Goal: Information Seeking & Learning: Learn about a topic

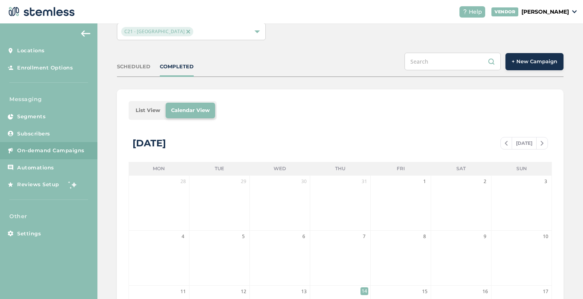
scroll to position [8, 0]
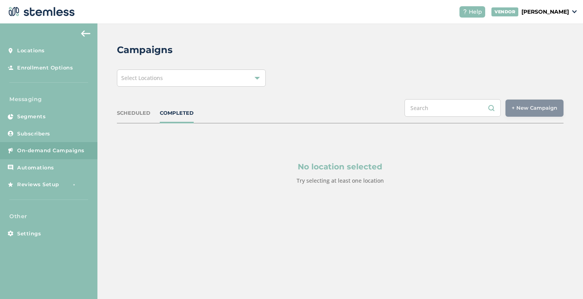
click at [146, 79] on span "Select Locations" at bounding box center [142, 77] width 42 height 7
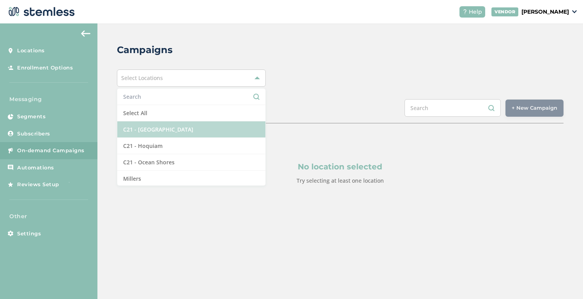
click at [142, 126] on li "C21 - [GEOGRAPHIC_DATA]" at bounding box center [191, 129] width 148 height 16
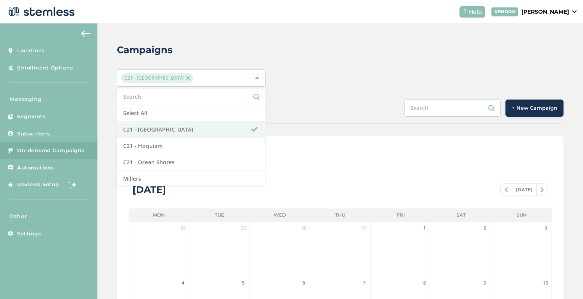
click at [319, 85] on div "C21 - Aberdeen Select All C21 - Aberdeen C21 - Hoquiam C21 - Ocean Shores Mille…" at bounding box center [340, 77] width 447 height 17
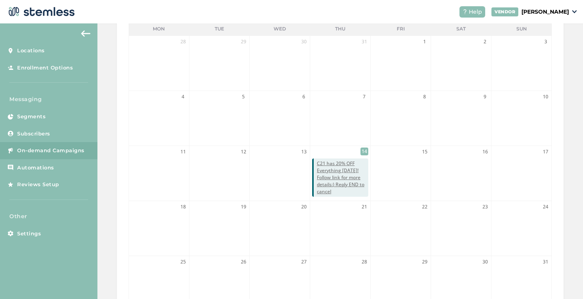
scroll to position [229, 0]
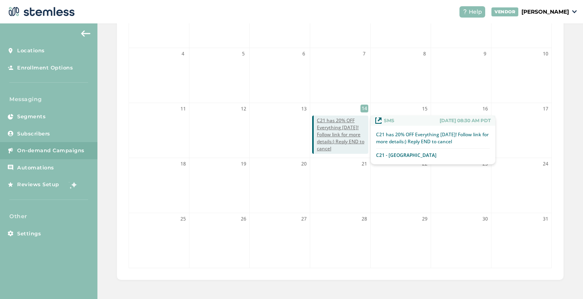
click at [333, 135] on span "C21 has 20% OFF Everything [DATE]! Follow link for more details:) Reply END to …" at bounding box center [342, 134] width 51 height 35
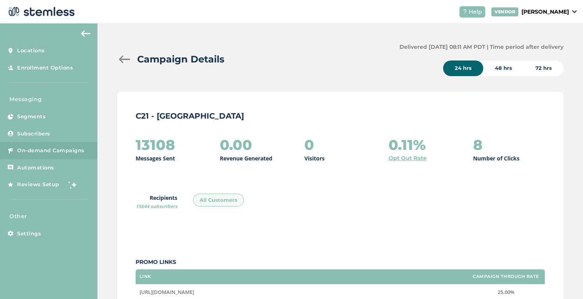
click at [314, 188] on div "13108 Messages Sent 0.00 Revenue Generated 0 Visitors 0.11% Opt Out Rate 8 Numb…" at bounding box center [340, 263] width 409 height 252
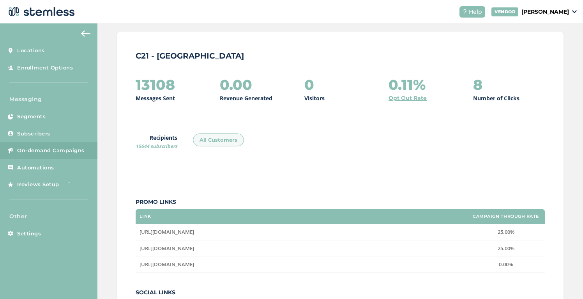
scroll to position [60, 0]
click at [59, 152] on span "On-demand Campaigns" at bounding box center [50, 151] width 67 height 8
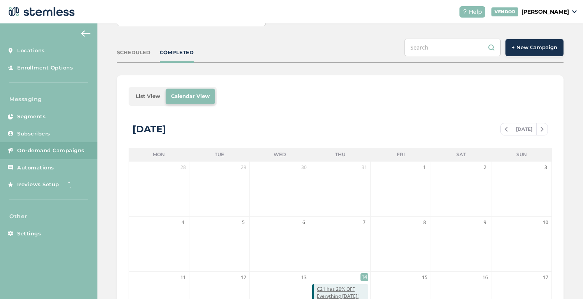
click at [355, 95] on div "List View Calendar View" at bounding box center [340, 96] width 423 height 19
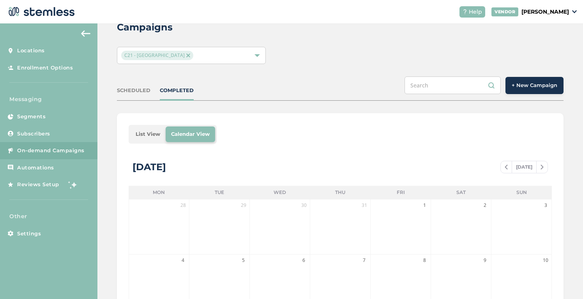
scroll to position [16, 0]
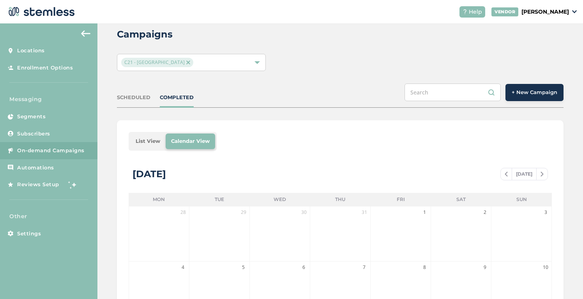
click at [163, 59] on span "C21 - [GEOGRAPHIC_DATA]" at bounding box center [157, 62] width 72 height 9
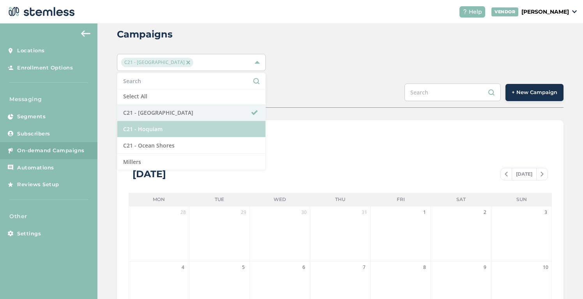
scroll to position [0, 0]
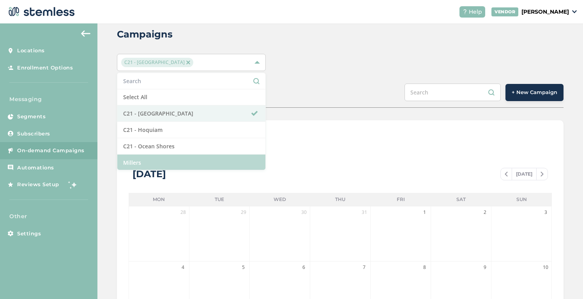
click at [161, 162] on li "Millers" at bounding box center [191, 162] width 148 height 16
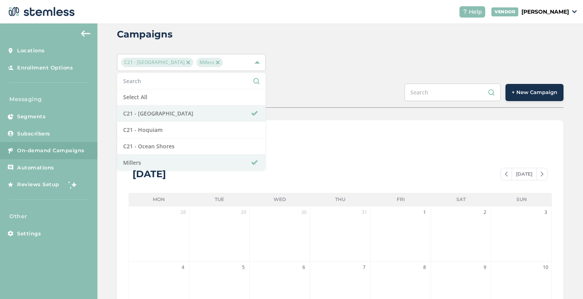
click at [186, 62] on img at bounding box center [188, 62] width 4 height 4
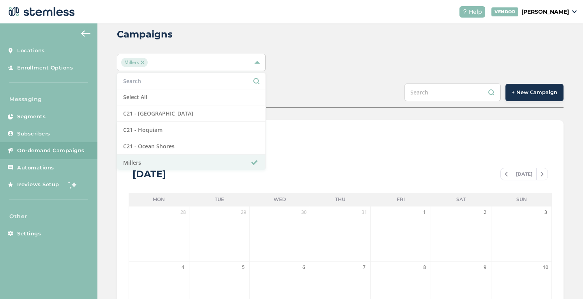
click at [351, 83] on div "SCHEDULED COMPLETED + New Campaign" at bounding box center [340, 95] width 447 height 24
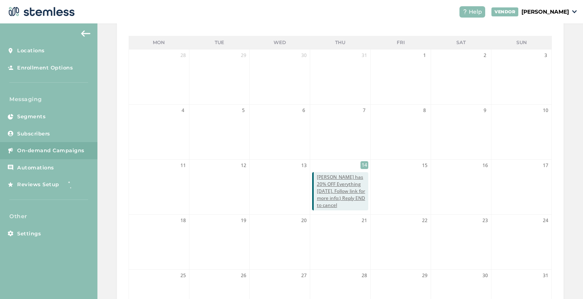
scroll to position [229, 0]
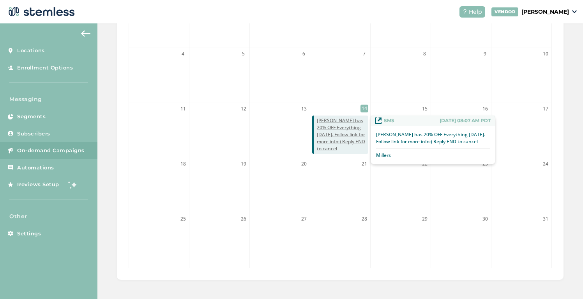
click at [341, 126] on span "Millers has 20% OFF Everything today. Follow link for more info:) Reply END to …" at bounding box center [342, 134] width 51 height 35
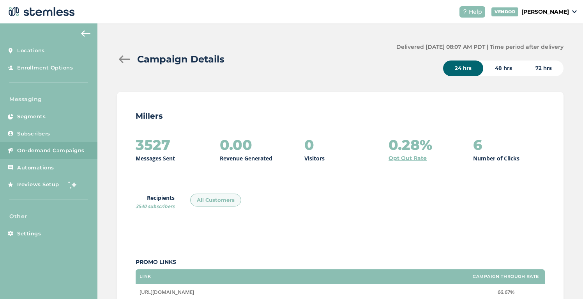
click at [126, 61] on div at bounding box center [125, 59] width 16 height 8
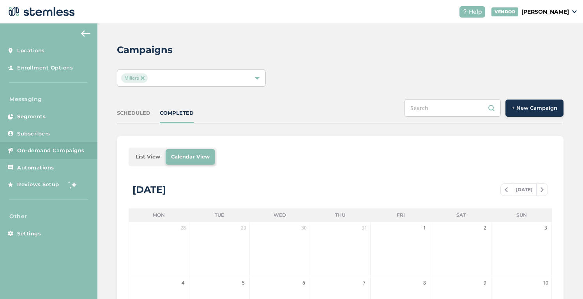
click at [145, 78] on span "Millers" at bounding box center [134, 77] width 27 height 9
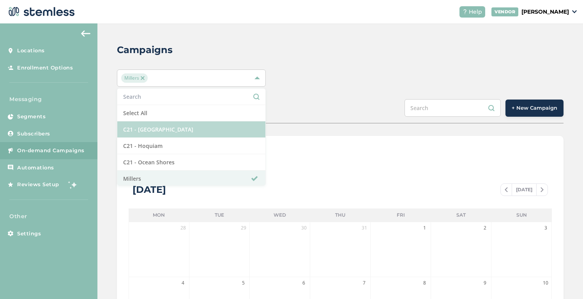
click at [155, 129] on li "C21 - [GEOGRAPHIC_DATA]" at bounding box center [191, 129] width 148 height 16
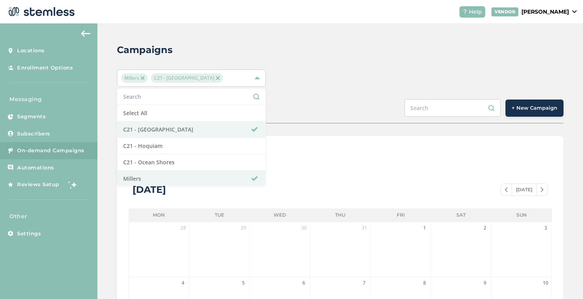
click at [143, 77] on img at bounding box center [143, 78] width 4 height 4
click at [251, 58] on div "Campaigns C21 - Aberdeen Select All C21 - Aberdeen C21 - Hoquiam C21 - Ocean Sh…" at bounding box center [340, 275] width 486 height 505
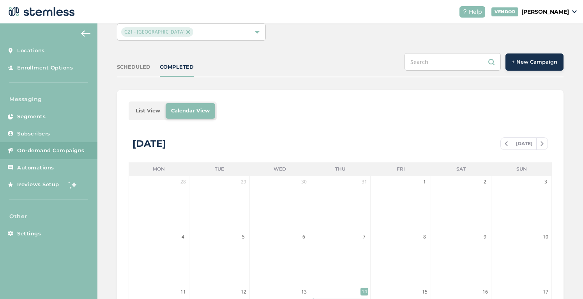
scroll to position [229, 0]
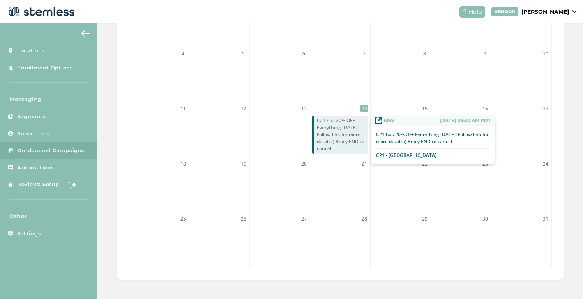
click at [333, 136] on span "C21 has 20% OFF Everything Today! Follow link for more details:) Reply END to c…" at bounding box center [342, 134] width 51 height 35
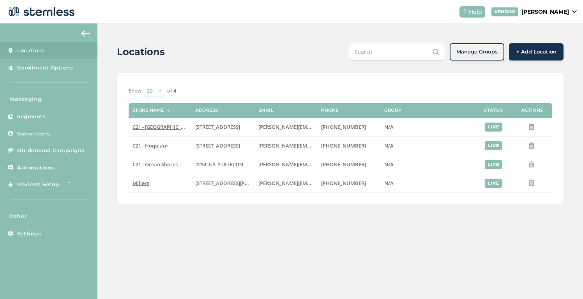
click at [338, 81] on div "Show 20 50 100 of 4 Store name Address Email Phone Group Status Actions C21 - […" at bounding box center [340, 138] width 447 height 131
click at [41, 151] on span "On-demand Campaigns" at bounding box center [50, 151] width 67 height 8
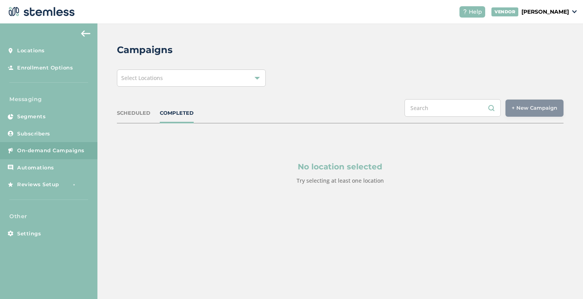
click at [149, 75] on span "Select Locations" at bounding box center [142, 77] width 42 height 7
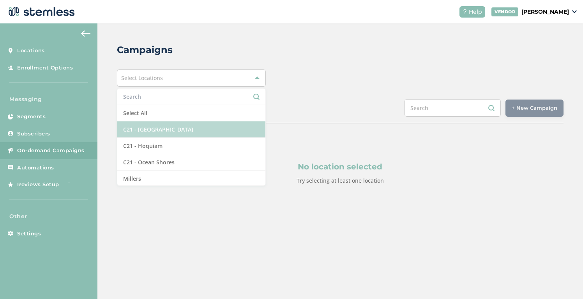
click at [146, 128] on li "C21 - [GEOGRAPHIC_DATA]" at bounding box center [191, 129] width 148 height 16
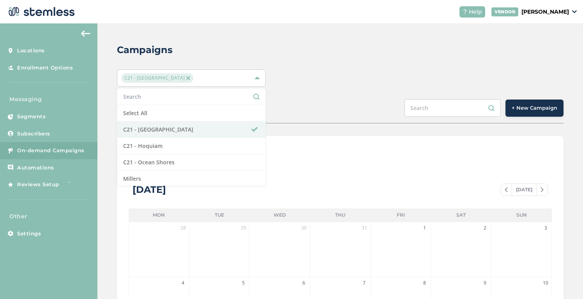
click at [313, 93] on div "Campaigns C21 - Aberdeen Select All C21 - Aberdeen C21 - Hoquiam C21 - Ocean Sh…" at bounding box center [340, 275] width 486 height 505
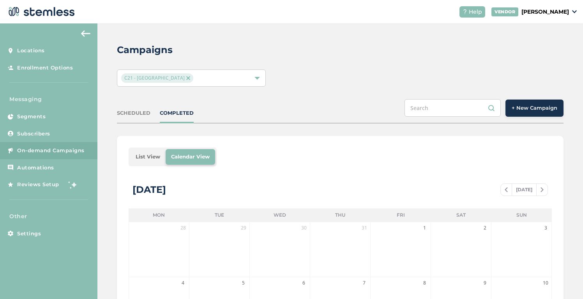
scroll to position [24, 0]
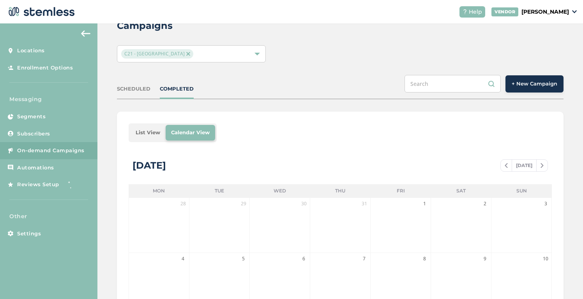
click at [503, 166] on span at bounding box center [506, 165] width 11 height 9
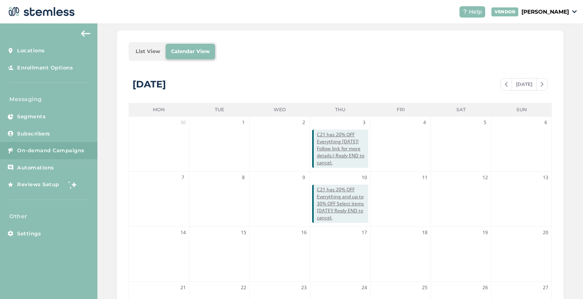
scroll to position [229, 0]
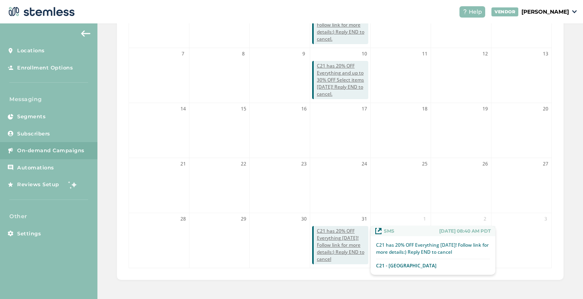
click at [327, 249] on span "C21 has 20% OFF Everything Today! Follow link for more details:) Reply END to c…" at bounding box center [342, 244] width 51 height 35
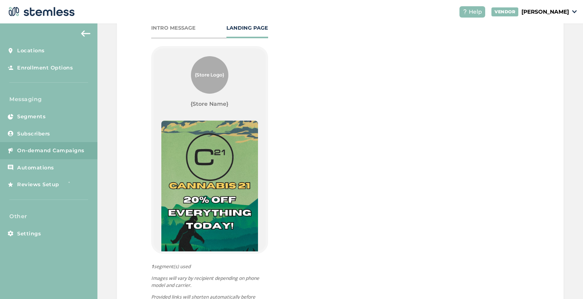
scroll to position [435, 0]
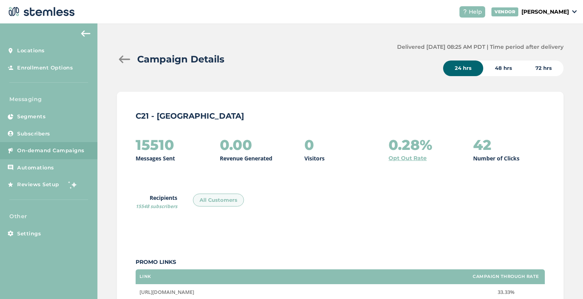
click at [279, 111] on p "C21 - [GEOGRAPHIC_DATA]" at bounding box center [340, 115] width 409 height 11
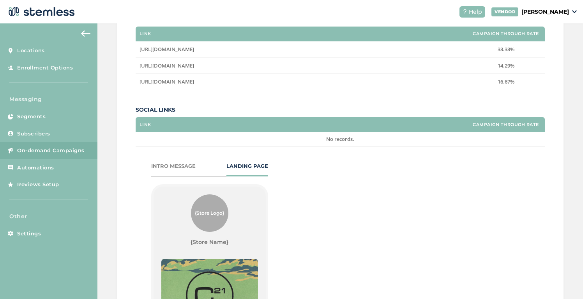
scroll to position [227, 0]
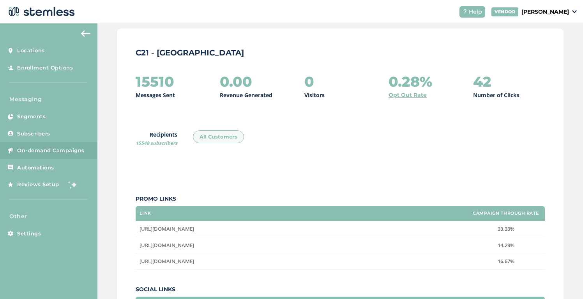
scroll to position [65, 0]
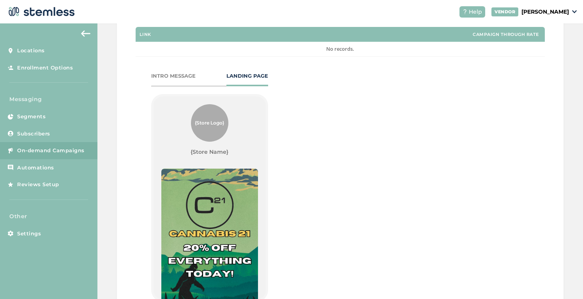
scroll to position [5, 0]
